Goal: Task Accomplishment & Management: Use online tool/utility

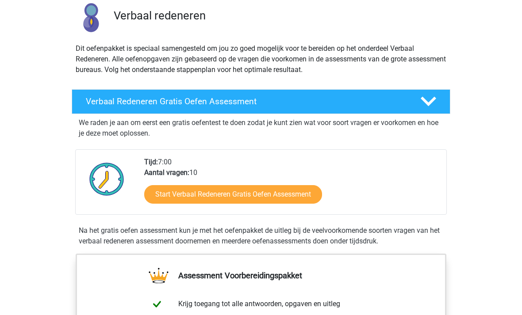
click at [298, 199] on link "Start Verbaal Redeneren Gratis Oefen Assessment" at bounding box center [233, 195] width 178 height 19
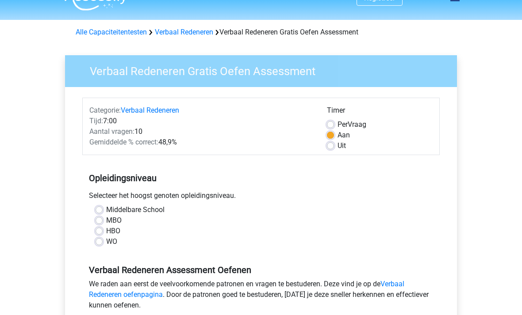
scroll to position [15, 0]
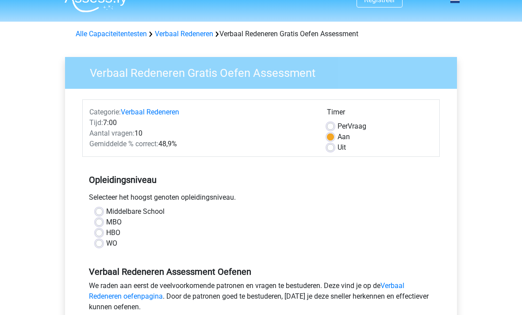
click at [106, 219] on label "MBO" at bounding box center [113, 222] width 15 height 11
click at [101, 219] on input "MBO" at bounding box center [98, 221] width 7 height 9
radio input "true"
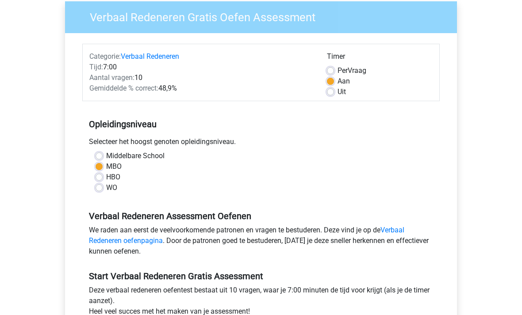
scroll to position [114, 0]
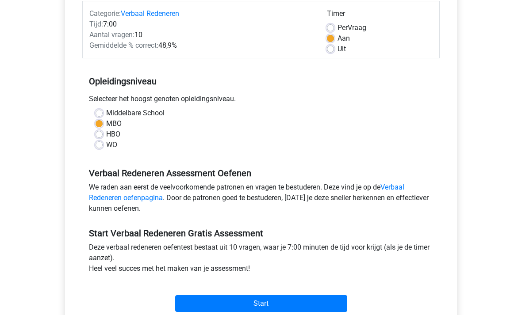
click at [265, 308] on input "Start" at bounding box center [261, 303] width 172 height 17
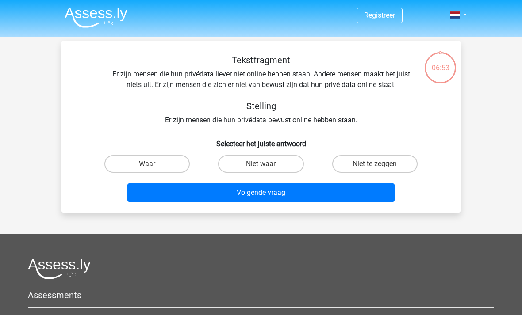
click at [164, 161] on label "Waar" at bounding box center [146, 164] width 85 height 18
click at [153, 164] on input "Waar" at bounding box center [150, 167] width 6 height 6
radio input "true"
click at [209, 194] on button "Volgende vraag" at bounding box center [260, 192] width 267 height 19
